Goal: Task Accomplishment & Management: Complete application form

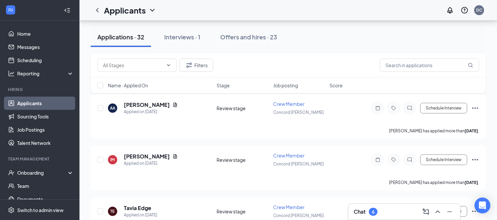
scroll to position [672, 0]
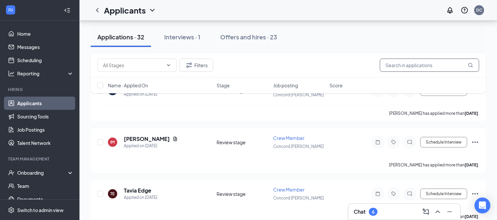
click at [402, 64] on input "text" at bounding box center [429, 65] width 99 height 13
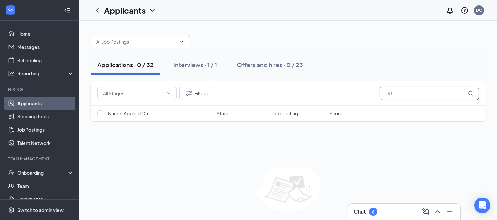
type input "D"
type input "M"
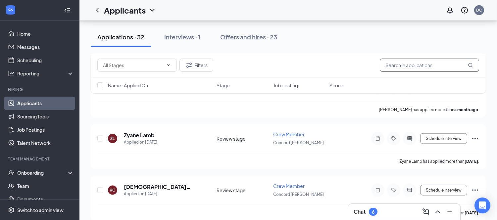
scroll to position [1550, 0]
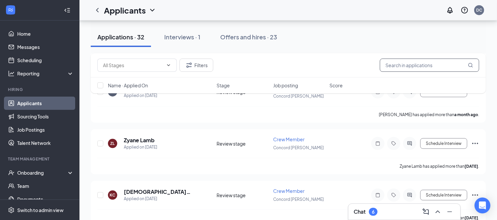
click at [397, 65] on input "text" at bounding box center [429, 65] width 99 height 13
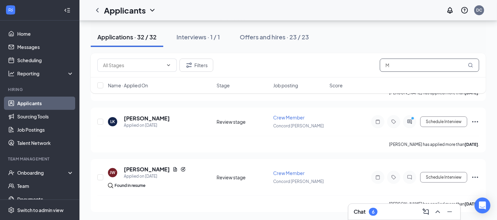
scroll to position [431, 0]
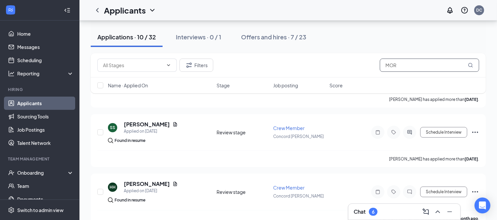
scroll to position [505, 0]
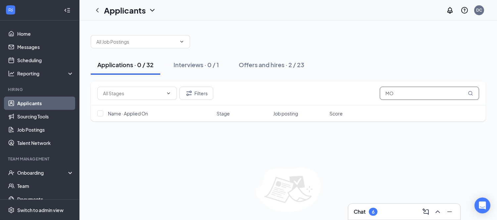
type input "M"
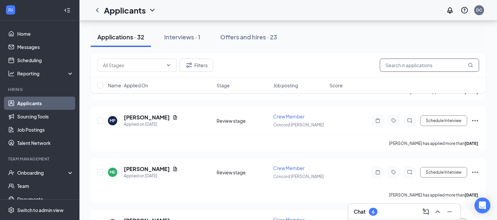
scroll to position [965, 0]
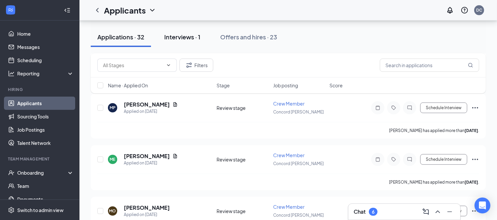
click at [188, 37] on div "Interviews · 1" at bounding box center [182, 37] width 36 height 8
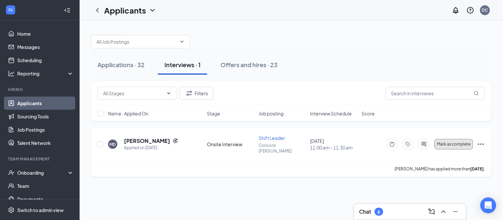
click at [456, 142] on span "Mark as complete" at bounding box center [453, 144] width 33 height 5
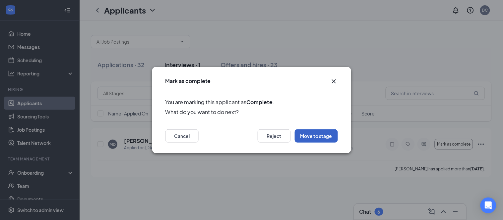
click at [319, 135] on button "Move to stage" at bounding box center [316, 136] width 43 height 13
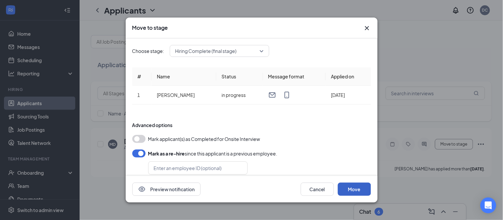
click at [357, 191] on button "Move" at bounding box center [354, 189] width 33 height 13
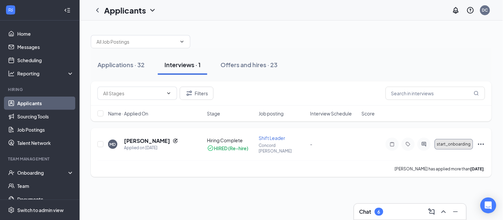
click at [455, 142] on span "start_onboarding" at bounding box center [454, 144] width 34 height 5
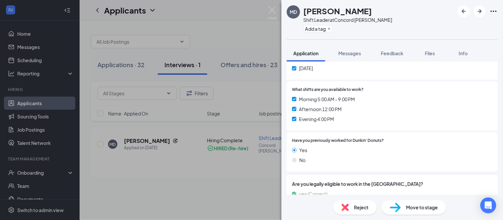
scroll to position [190, 0]
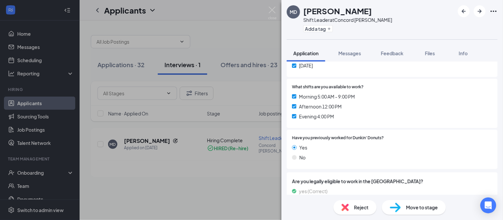
click at [416, 208] on span "Move to stage" at bounding box center [422, 207] width 32 height 7
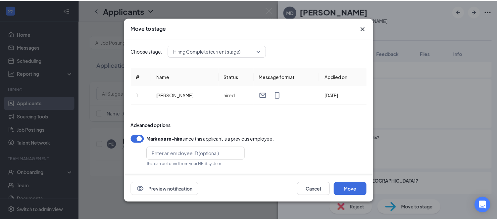
scroll to position [4, 0]
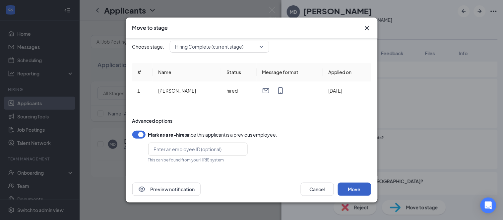
click at [357, 187] on button "Move" at bounding box center [354, 189] width 33 height 13
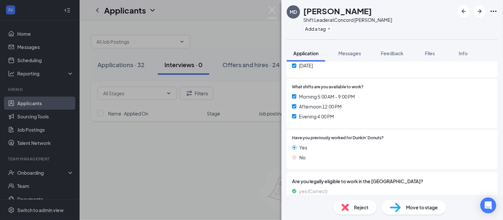
click at [430, 209] on span "Move to stage" at bounding box center [422, 207] width 32 height 7
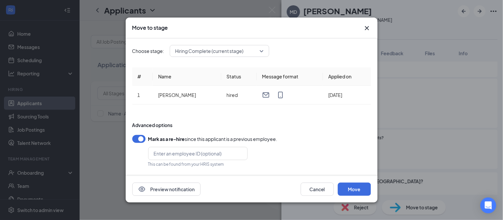
click at [363, 28] on icon "Cross" at bounding box center [367, 28] width 8 height 8
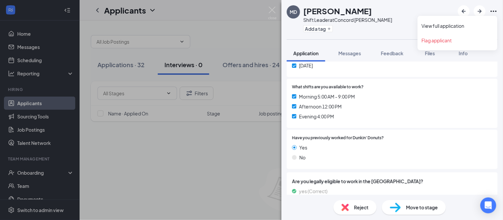
click at [494, 10] on icon "Ellipses" at bounding box center [493, 11] width 8 height 8
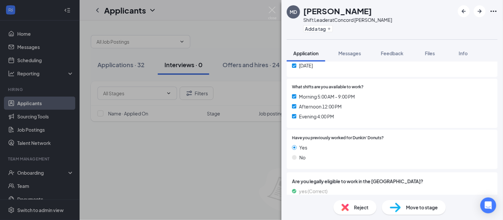
click at [155, 196] on div "MD [PERSON_NAME] Shift Leader at [GEOGRAPHIC_DATA][PERSON_NAME] Add a tag Appli…" at bounding box center [251, 110] width 503 height 220
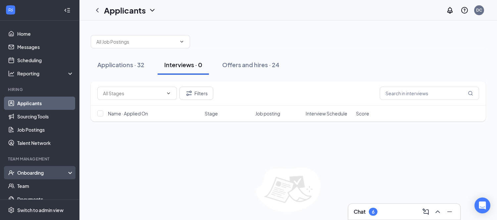
click at [45, 173] on div "Onboarding" at bounding box center [42, 173] width 51 height 7
click at [48, 102] on link "Applicants" at bounding box center [45, 103] width 57 height 13
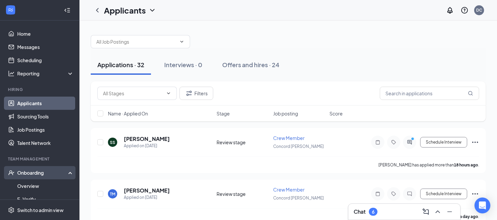
click at [36, 173] on div "Onboarding" at bounding box center [42, 173] width 51 height 7
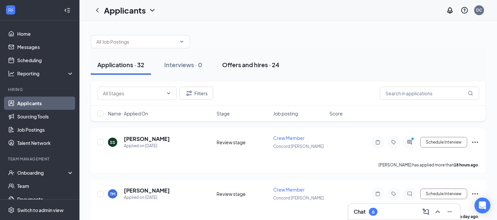
click at [247, 65] on div "Offers and hires · 24" at bounding box center [250, 65] width 57 height 8
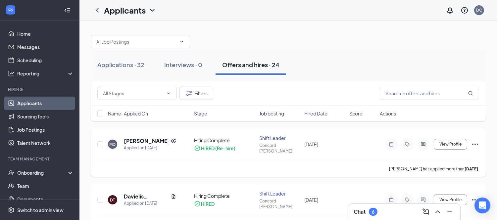
click at [476, 141] on icon "Ellipses" at bounding box center [476, 145] width 8 height 8
drag, startPoint x: 496, startPoint y: 72, endPoint x: 498, endPoint y: 76, distance: 5.0
click at [497, 76] on html "Home Messages Scheduling Reporting Hiring Applicants Sourcing Tools Job Posting…" at bounding box center [248, 110] width 497 height 220
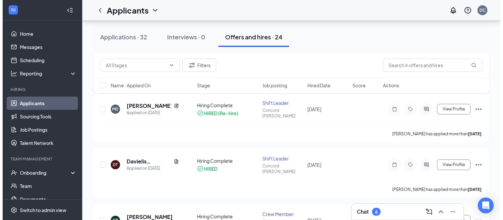
scroll to position [34, 0]
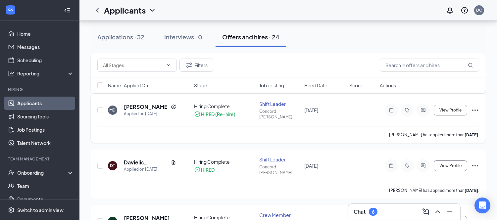
click at [475, 107] on icon "Ellipses" at bounding box center [476, 110] width 8 height 8
click at [470, 92] on div "Name · Applied On Stage Job posting Hired Date Score Actions" at bounding box center [288, 86] width 395 height 16
click at [100, 107] on input "checkbox" at bounding box center [100, 110] width 6 height 6
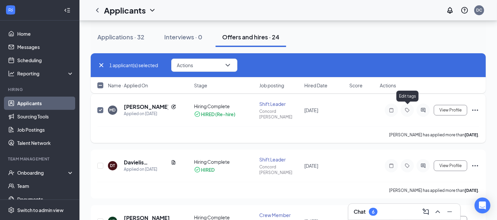
click at [408, 108] on icon "Tag" at bounding box center [408, 110] width 8 height 5
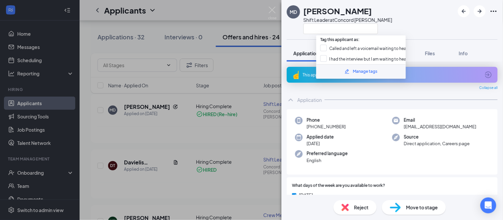
click at [270, 120] on div "MD [PERSON_NAME] Shift Leader at [GEOGRAPHIC_DATA][PERSON_NAME] Application Mes…" at bounding box center [251, 110] width 503 height 220
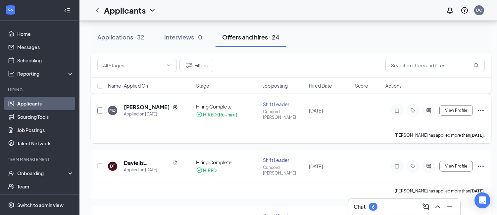
click at [101, 108] on input "checkbox" at bounding box center [100, 110] width 6 height 6
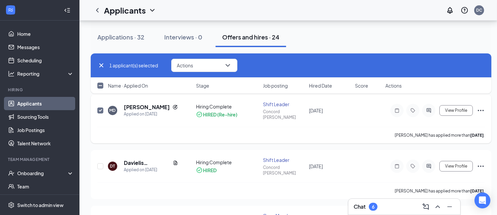
click at [166, 107] on div "[PERSON_NAME]" at bounding box center [151, 106] width 54 height 7
click at [155, 106] on h5 "[PERSON_NAME]" at bounding box center [147, 106] width 46 height 7
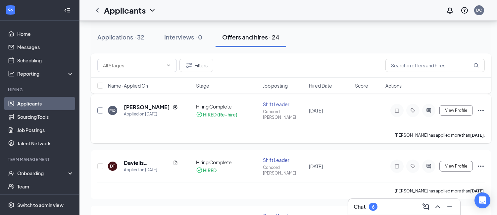
click at [99, 107] on input "checkbox" at bounding box center [100, 110] width 6 height 6
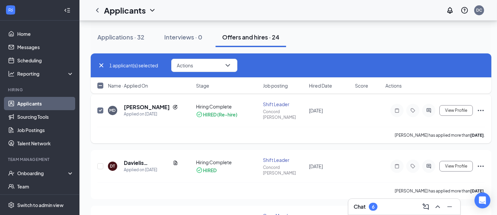
click at [485, 106] on div "MD [PERSON_NAME] Applied on [DATE] Hiring Complete HIRED (Re-hire) Shift Leader…" at bounding box center [291, 118] width 401 height 49
click at [479, 110] on icon "Ellipses" at bounding box center [481, 110] width 6 height 1
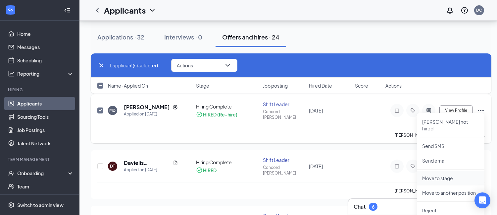
click at [446, 175] on p "Move to stage" at bounding box center [451, 178] width 57 height 7
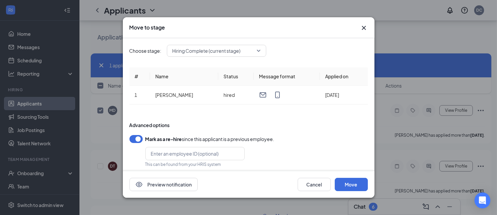
click at [257, 48] on span "Hiring Complete (current stage)" at bounding box center [217, 51] width 88 height 10
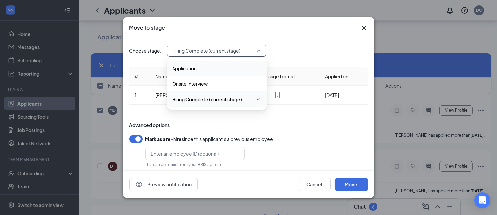
click at [294, 55] on div "Choose stage: Hiring Complete (current stage) 3951189 3951190 Application Onsit…" at bounding box center [249, 109] width 239 height 142
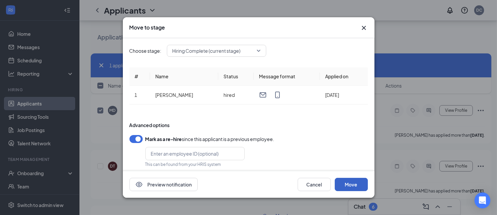
click at [362, 185] on button "Move" at bounding box center [351, 184] width 33 height 13
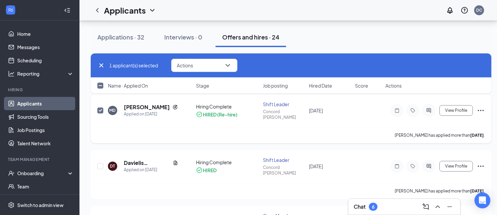
click at [482, 106] on icon "Ellipses" at bounding box center [481, 110] width 8 height 8
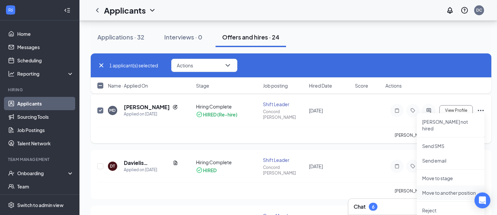
click at [470, 189] on p "Move to another position" at bounding box center [451, 192] width 57 height 7
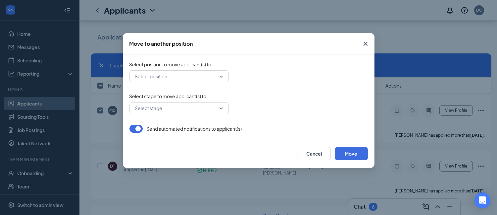
click at [367, 42] on icon "Cross" at bounding box center [366, 44] width 4 height 4
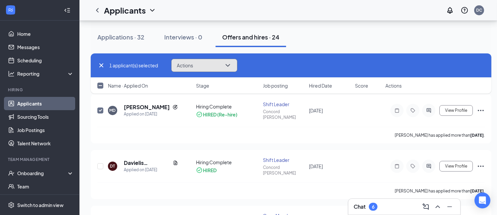
click at [226, 63] on icon "ChevronDown" at bounding box center [228, 65] width 8 height 8
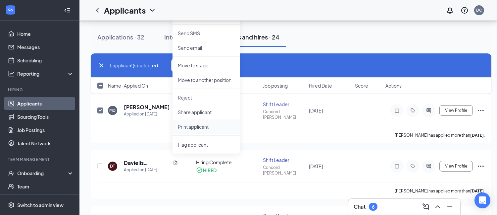
click at [197, 123] on p "Print applicant" at bounding box center [206, 126] width 57 height 7
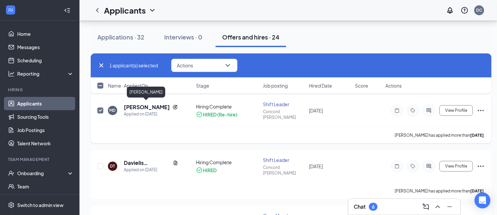
click at [142, 104] on h5 "[PERSON_NAME]" at bounding box center [147, 106] width 46 height 7
click at [142, 104] on body "Home Messages Scheduling Reporting Hiring Applicants Sourcing Tools Job Posting…" at bounding box center [248, 73] width 497 height 215
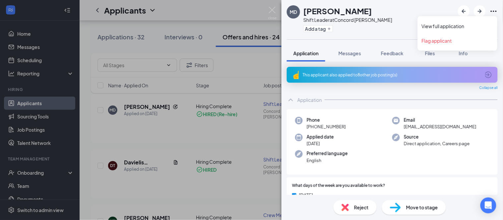
click at [492, 11] on icon "Ellipses" at bounding box center [493, 11] width 8 height 8
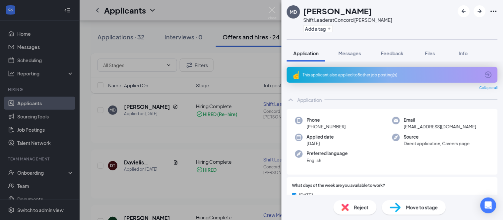
click at [238, 74] on div "MD [PERSON_NAME] Shift Leader at [GEOGRAPHIC_DATA][PERSON_NAME] Add a tag Appli…" at bounding box center [251, 110] width 503 height 220
click at [237, 46] on div "MD [PERSON_NAME] Shift Leader at [GEOGRAPHIC_DATA][PERSON_NAME] Add a tag Appli…" at bounding box center [251, 110] width 503 height 220
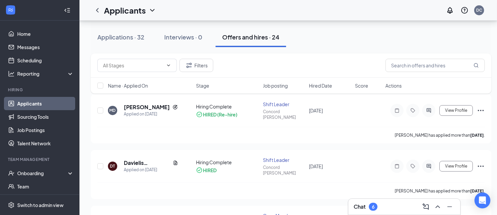
click at [241, 59] on div "Filters" at bounding box center [291, 65] width 388 height 13
click at [98, 107] on input "checkbox" at bounding box center [100, 110] width 6 height 6
checkbox input "true"
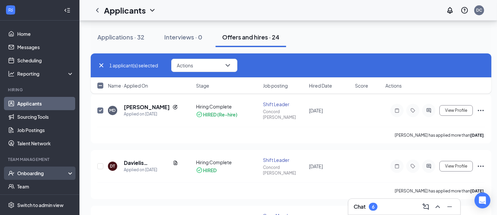
click at [35, 172] on div "Onboarding" at bounding box center [42, 173] width 51 height 7
click at [54, 171] on div "Onboarding" at bounding box center [42, 173] width 51 height 7
click at [29, 187] on link "Overview" at bounding box center [45, 186] width 57 height 13
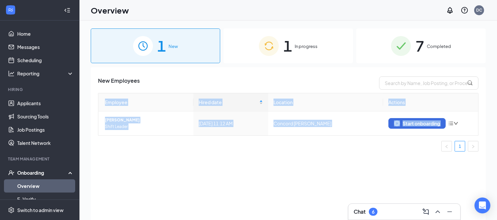
drag, startPoint x: 497, startPoint y: 104, endPoint x: 502, endPoint y: 140, distance: 35.9
click at [497, 140] on html "Home Messages Scheduling Reporting Hiring Applicants Sourcing Tools Job Posting…" at bounding box center [248, 110] width 497 height 220
click at [413, 124] on div "Start onboarding" at bounding box center [417, 124] width 46 height 6
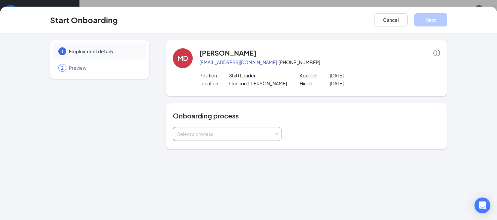
click at [278, 133] on div "Select a process" at bounding box center [227, 134] width 109 height 14
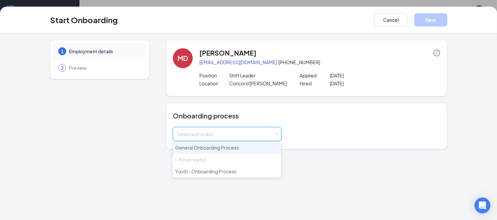
click at [229, 148] on span "General Onboarding Process" at bounding box center [207, 148] width 64 height 6
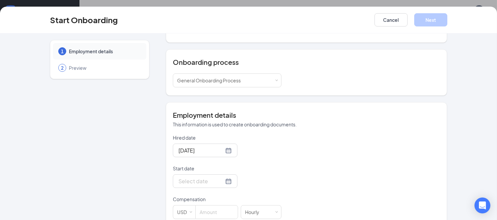
scroll to position [56, 0]
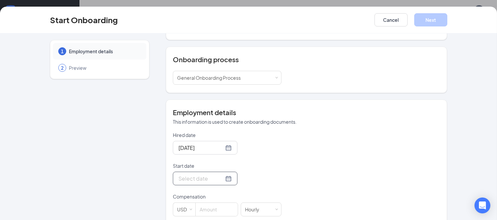
click at [217, 178] on div at bounding box center [205, 179] width 53 height 8
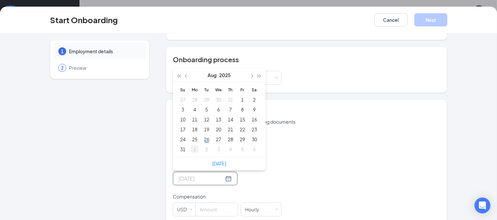
type input "[DATE]"
click at [192, 149] on div "1" at bounding box center [195, 149] width 8 height 8
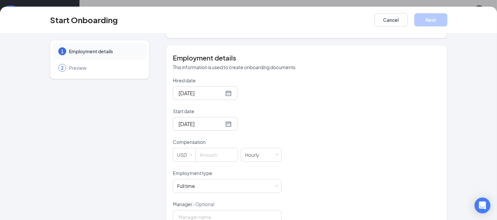
scroll to position [117, 0]
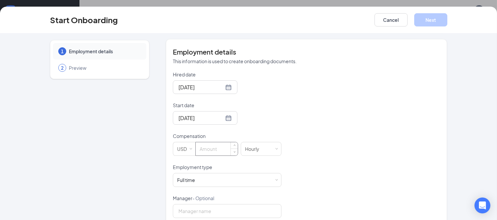
click at [202, 150] on input at bounding box center [217, 148] width 42 height 13
type input "14"
click at [275, 180] on span at bounding box center [276, 180] width 3 height 3
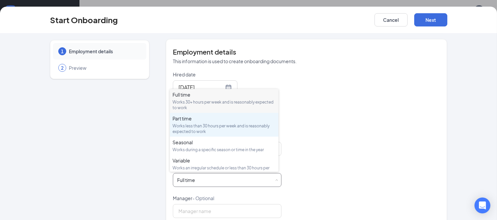
click at [229, 125] on div "Works less than 30 hours per week and is reasonably expected to work" at bounding box center [224, 128] width 103 height 11
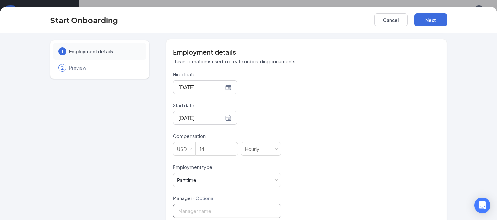
drag, startPoint x: 195, startPoint y: 212, endPoint x: 200, endPoint y: 207, distance: 7.5
click at [196, 209] on input "Manager - Optional" at bounding box center [227, 211] width 109 height 14
type input "[PERSON_NAME]"
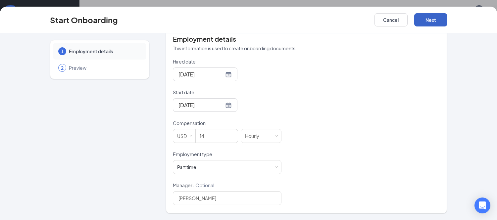
click at [437, 23] on button "Next" at bounding box center [431, 19] width 33 height 13
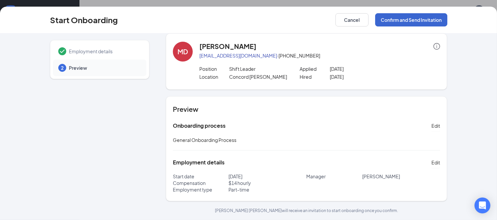
scroll to position [7, 0]
click at [427, 17] on button "Confirm and Send Invitation" at bounding box center [411, 19] width 72 height 13
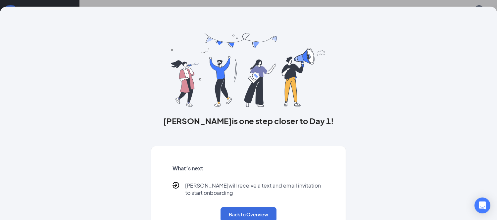
scroll to position [20, 0]
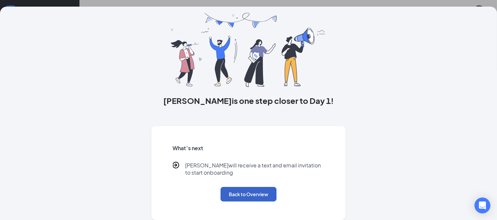
click at [256, 193] on button "Back to Overview" at bounding box center [249, 194] width 56 height 15
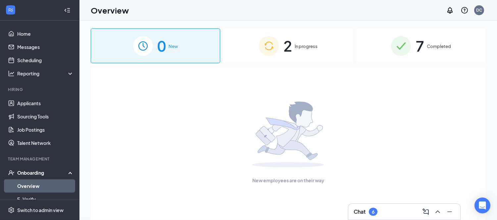
scroll to position [0, 0]
